Goal: Navigation & Orientation: Find specific page/section

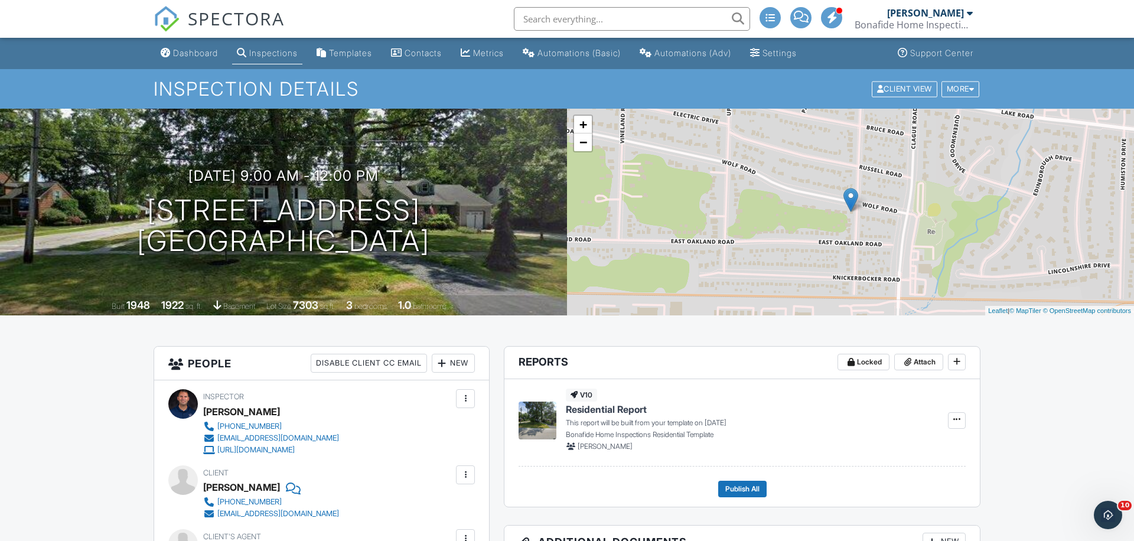
click at [394, 9] on div "SPECTORA Bo Reuter Bonafide Home Inspections Role: Inspector Change Role Dashbo…" at bounding box center [567, 19] width 827 height 38
click at [182, 50] on div "Dashboard" at bounding box center [195, 53] width 45 height 10
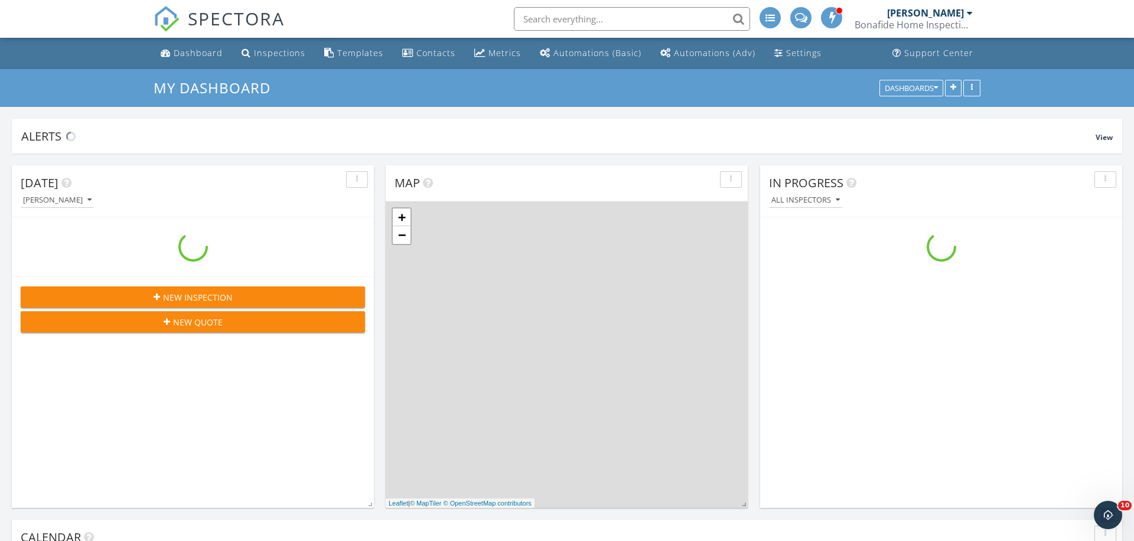
scroll to position [1076, 1135]
